Goal: Download file/media

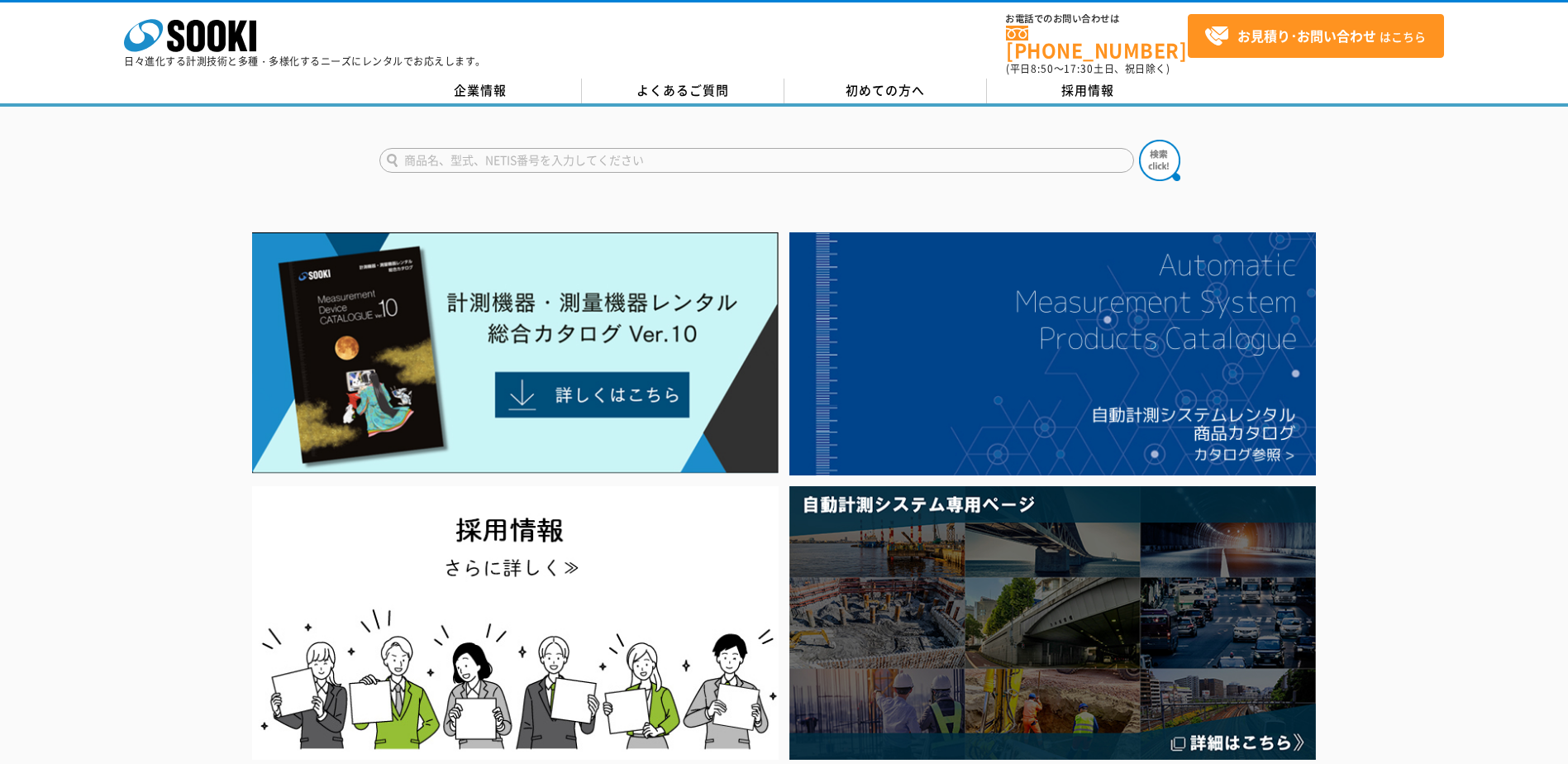
click at [609, 152] on input "text" at bounding box center [757, 160] width 754 height 24
type input "デジタルポータブルテスター"
click at [1139, 139] on button at bounding box center [1159, 159] width 41 height 41
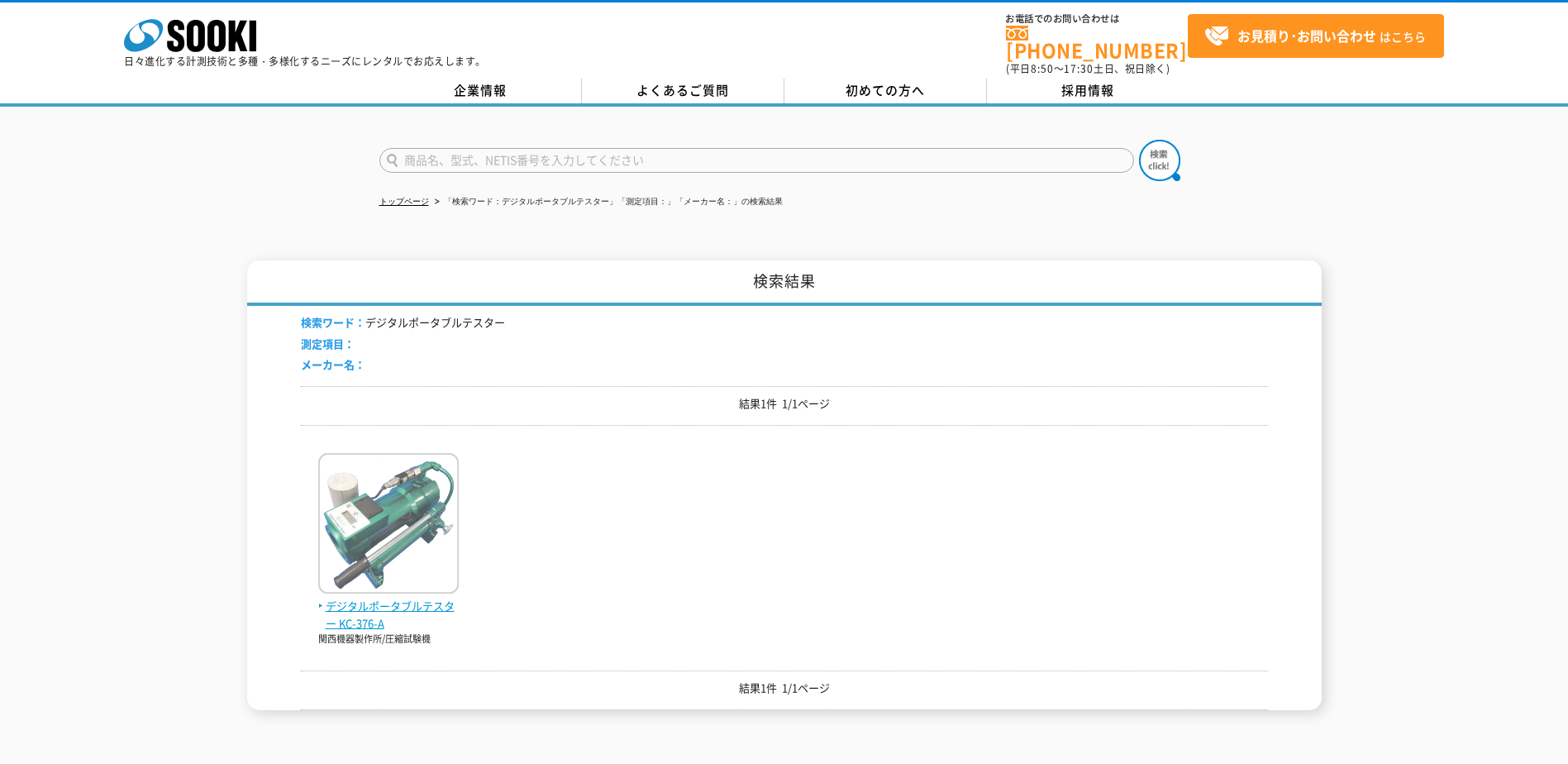
click at [368, 608] on span "デジタルポータブルテスター KC-376-A" at bounding box center [388, 615] width 140 height 35
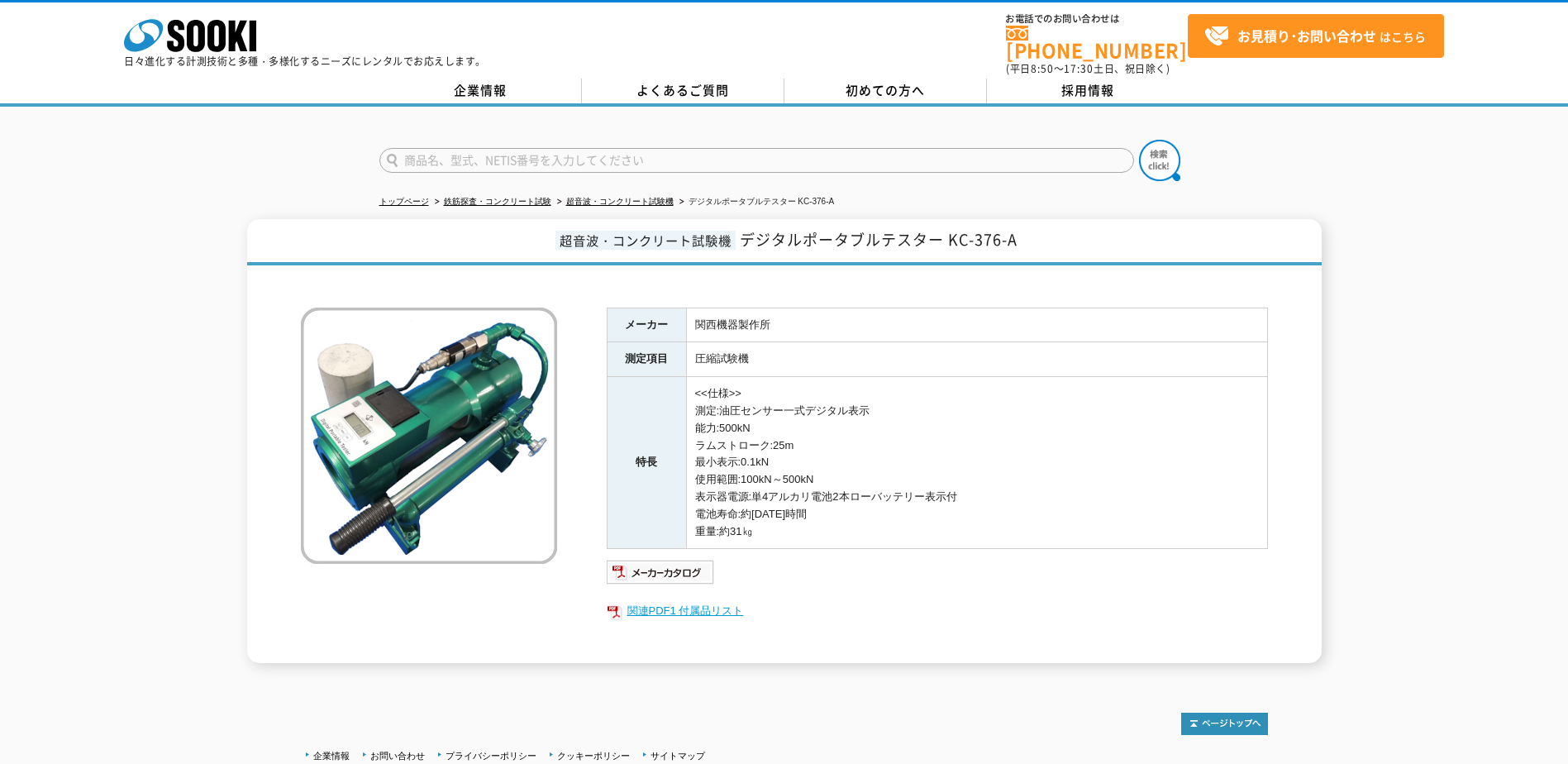
click at [674, 600] on link "関連PDF1 付属品リスト" at bounding box center [937, 611] width 661 height 22
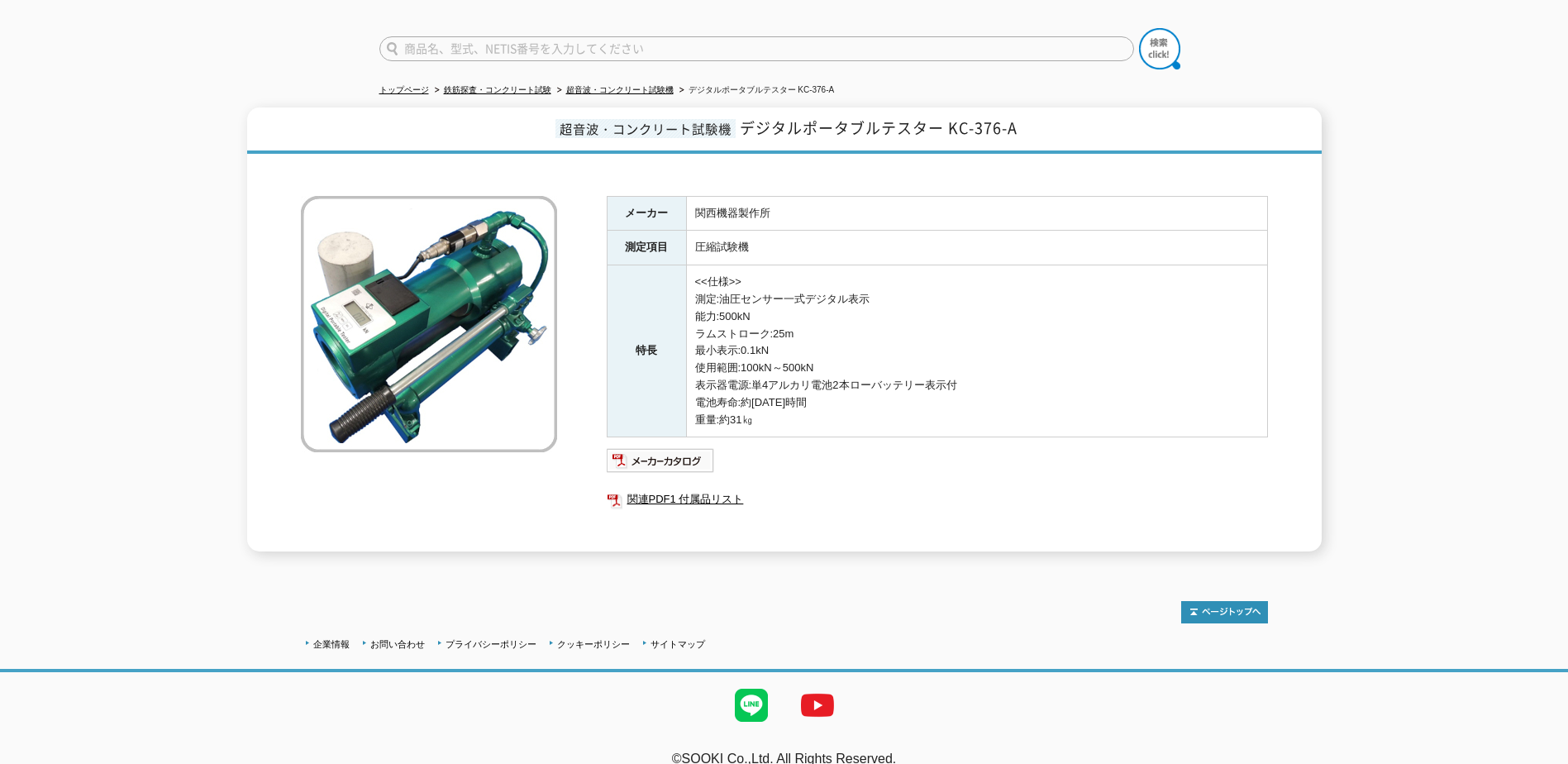
scroll to position [124, 0]
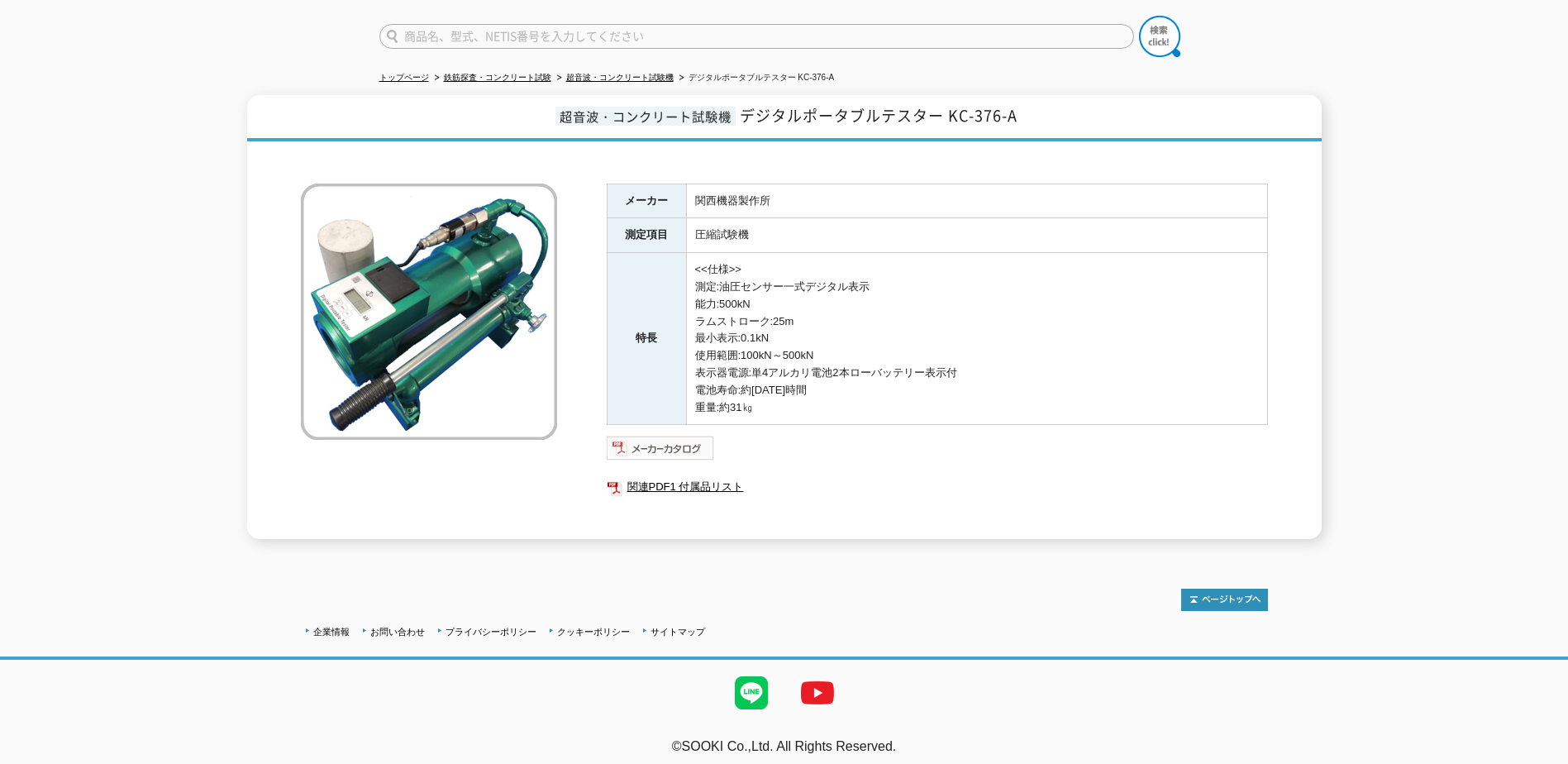
click at [690, 436] on img at bounding box center [661, 448] width 108 height 26
